Goal: Information Seeking & Learning: Understand process/instructions

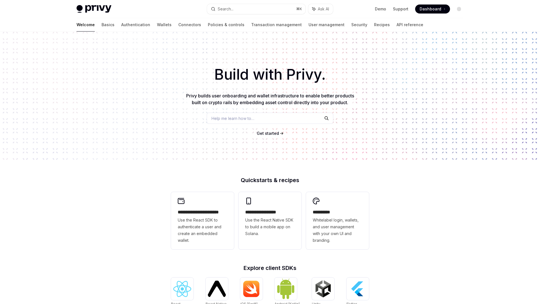
click at [275, 134] on span "Get started" at bounding box center [268, 133] width 22 height 5
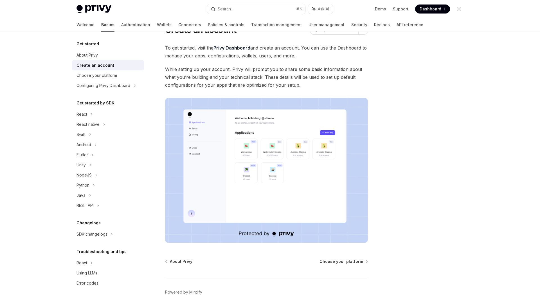
scroll to position [6, 0]
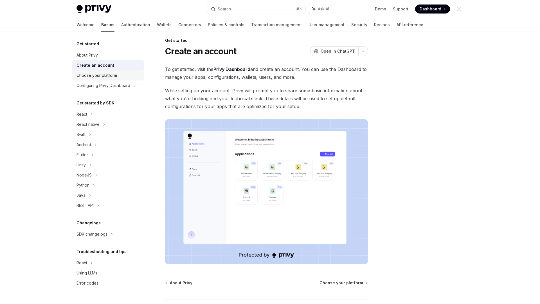
click at [127, 74] on div "Choose your platform" at bounding box center [109, 75] width 64 height 7
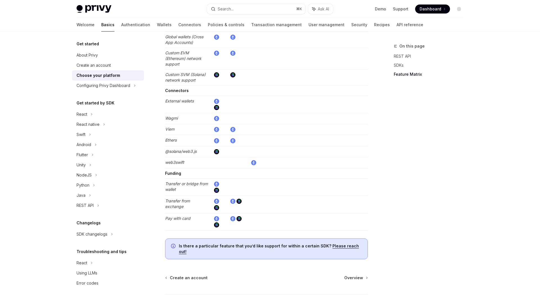
scroll to position [991, 0]
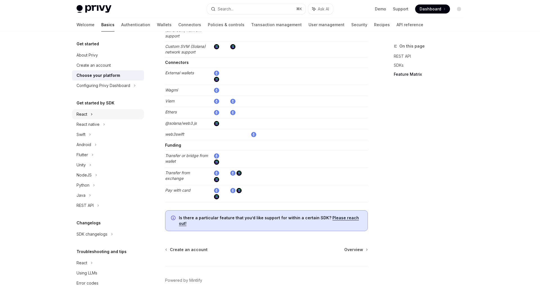
click at [94, 111] on div "React" at bounding box center [108, 114] width 72 height 10
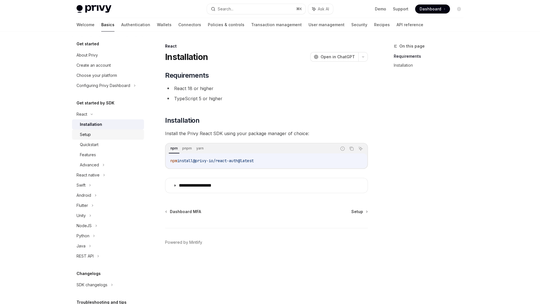
click at [94, 132] on div "Setup" at bounding box center [110, 134] width 61 height 7
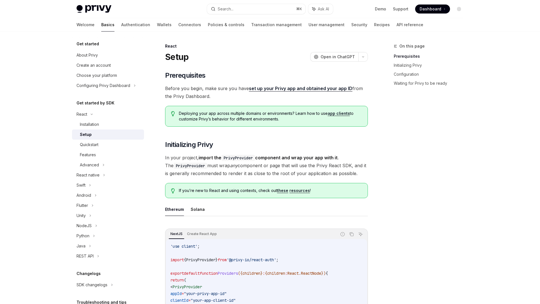
type textarea "*"
